Goal: Entertainment & Leisure: Consume media (video, audio)

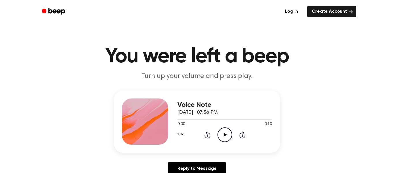
click at [226, 137] on icon "Play Audio" at bounding box center [225, 134] width 15 height 15
click at [227, 135] on icon "Play Audio" at bounding box center [225, 134] width 15 height 15
click at [223, 133] on icon "Play Audio" at bounding box center [225, 134] width 15 height 15
click at [226, 133] on icon "Play Audio" at bounding box center [225, 134] width 15 height 15
click at [227, 130] on icon "Play Audio" at bounding box center [225, 134] width 15 height 15
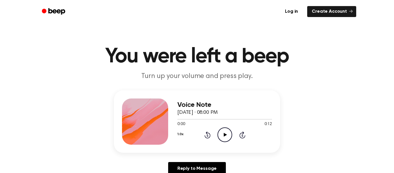
click at [226, 135] on icon at bounding box center [225, 135] width 3 height 4
click at [224, 130] on icon "Play Audio" at bounding box center [225, 134] width 15 height 15
click at [224, 137] on icon "Play Audio" at bounding box center [225, 134] width 15 height 15
click at [225, 130] on icon "Play Audio" at bounding box center [225, 134] width 15 height 15
